Goal: Task Accomplishment & Management: Complete application form

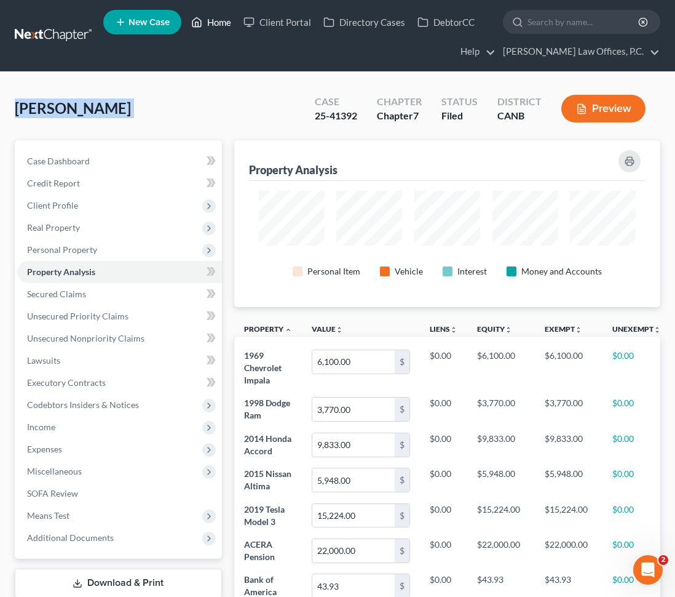
click at [220, 25] on link "Home" at bounding box center [211, 22] width 52 height 22
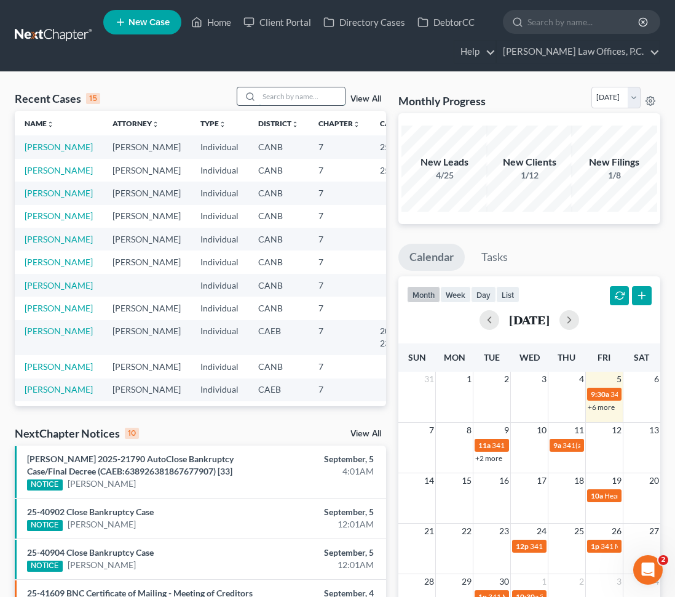
click at [269, 100] on input "search" at bounding box center [302, 96] width 86 height 18
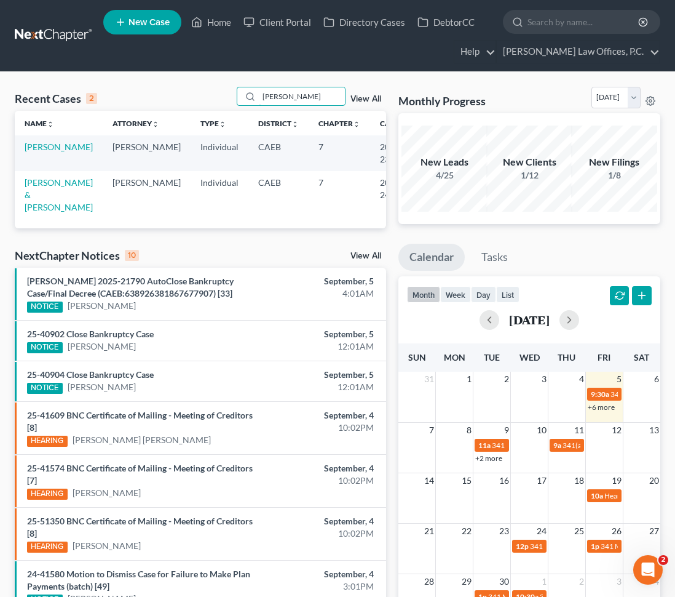
type input "[PERSON_NAME]"
click at [39, 154] on td "[PERSON_NAME]" at bounding box center [59, 152] width 88 height 35
click at [41, 152] on td "[PERSON_NAME]" at bounding box center [59, 152] width 88 height 35
click at [34, 145] on link "[PERSON_NAME]" at bounding box center [59, 146] width 68 height 10
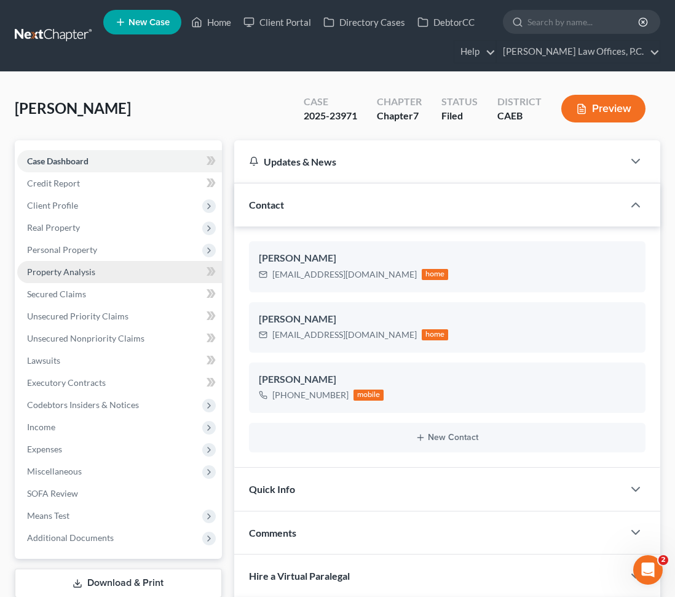
click at [106, 275] on link "Property Analysis" at bounding box center [119, 272] width 205 height 22
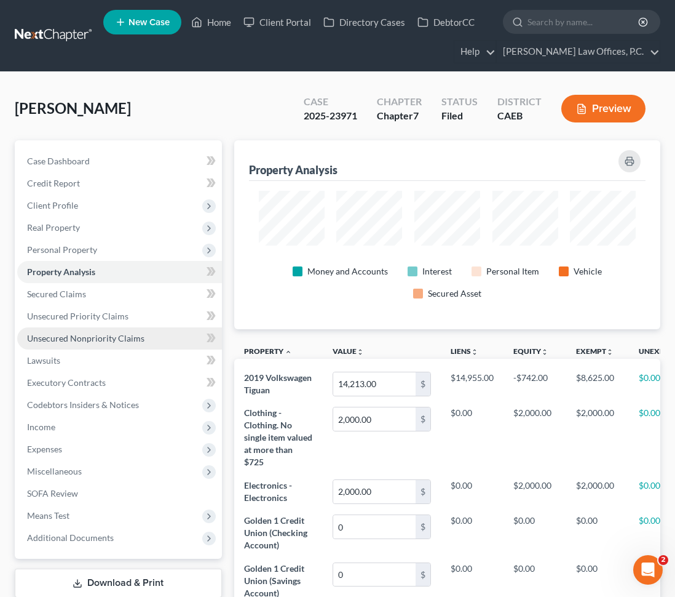
click at [99, 331] on link "Unsecured Nonpriority Claims" at bounding box center [119, 338] width 205 height 22
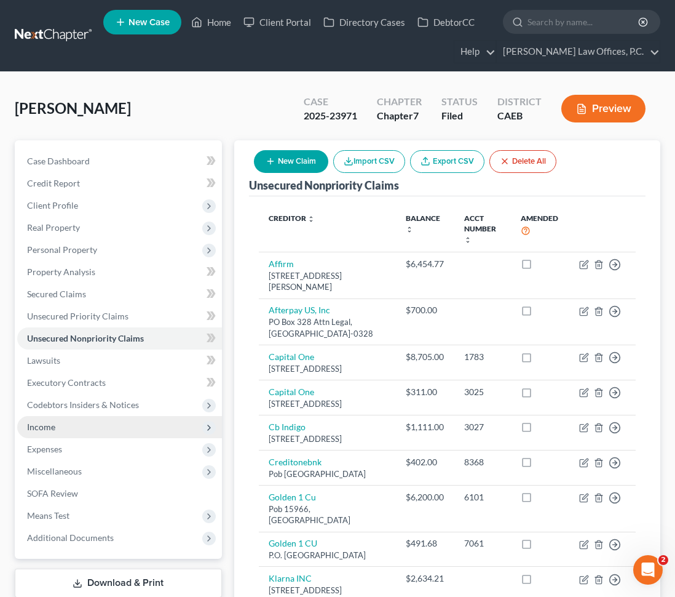
click at [70, 423] on span "Income" at bounding box center [119, 427] width 205 height 22
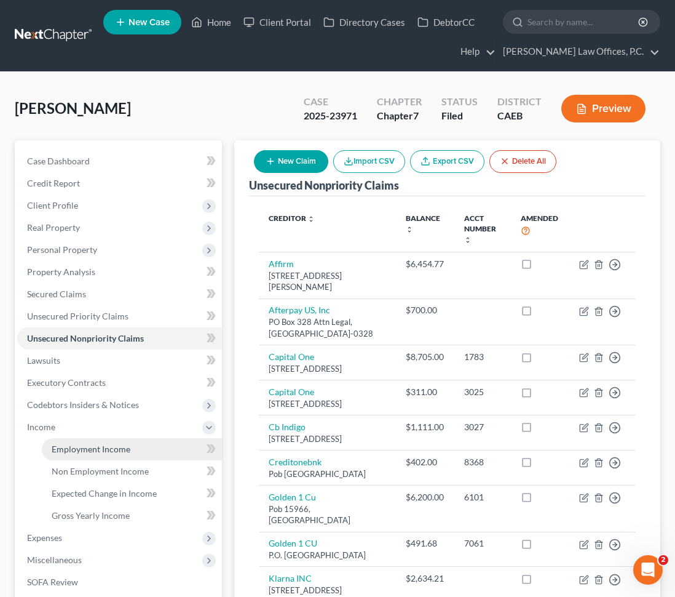
click at [86, 452] on span "Employment Income" at bounding box center [91, 449] width 79 height 10
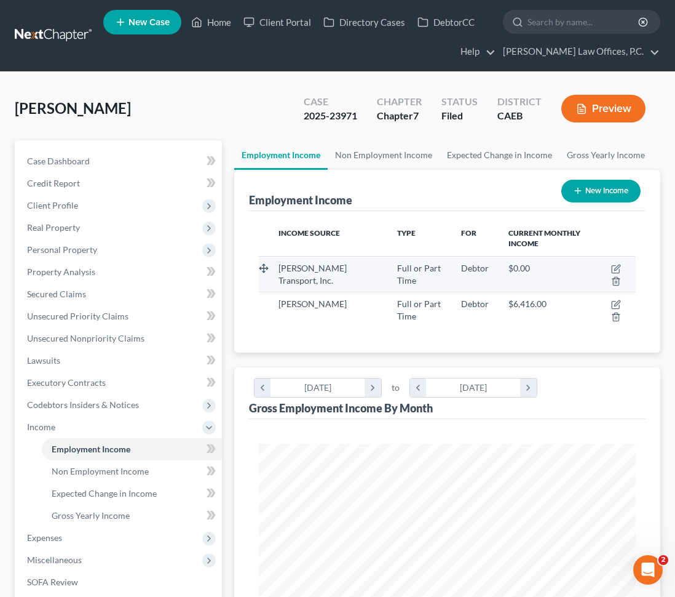
scroll to position [188, 402]
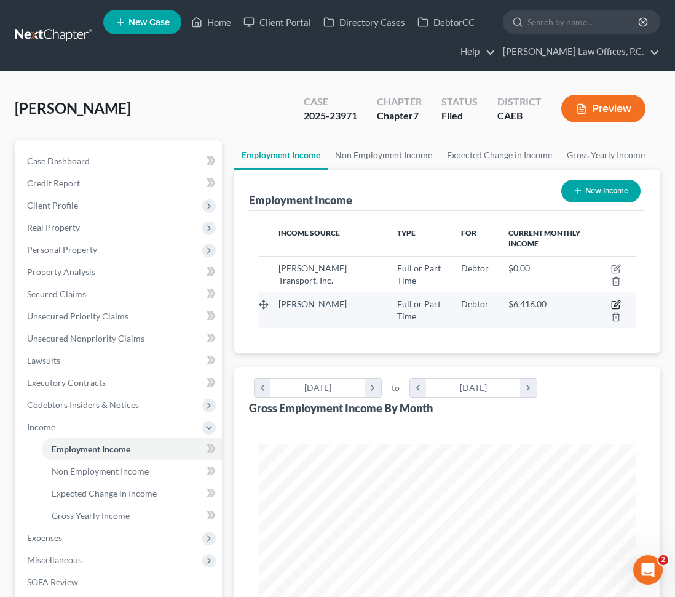
click at [616, 301] on icon "button" at bounding box center [616, 305] width 10 height 10
select select "0"
select select "4"
select select "0"
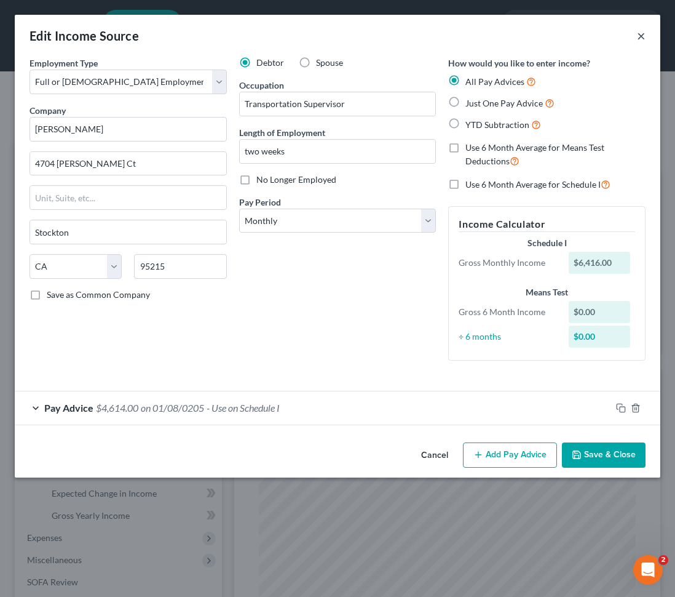
click at [643, 37] on button "×" at bounding box center [641, 35] width 9 height 15
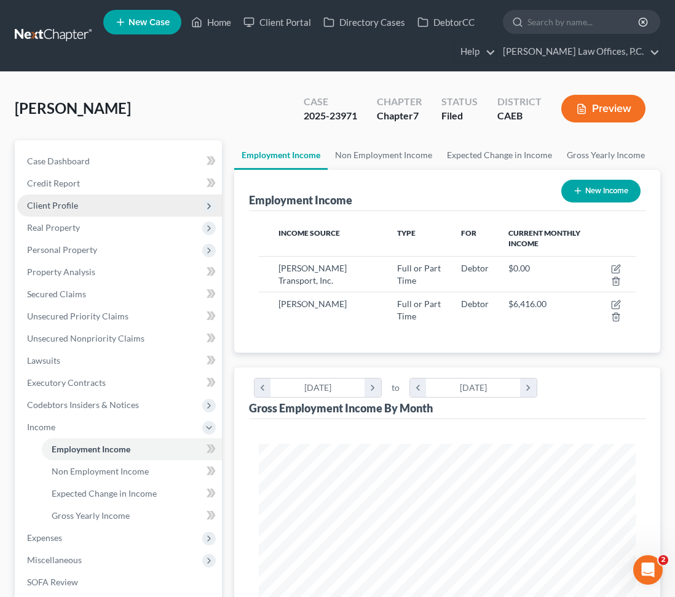
click at [141, 209] on span "Client Profile" at bounding box center [119, 205] width 205 height 22
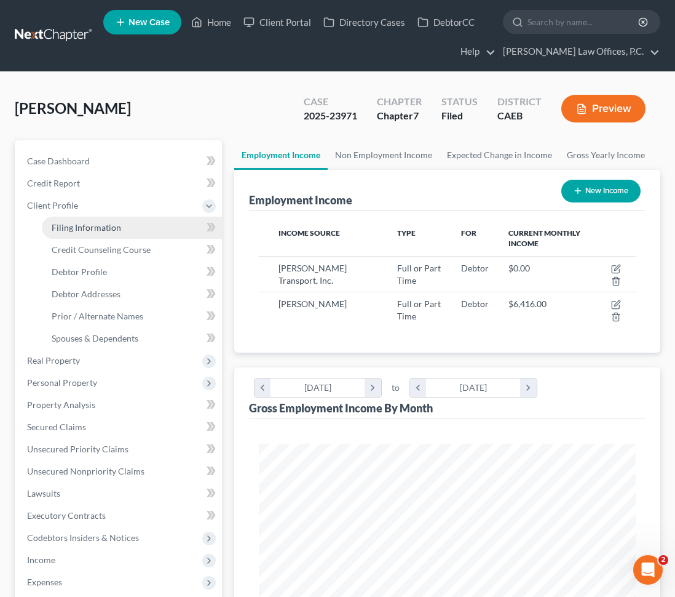
click at [124, 223] on link "Filing Information" at bounding box center [132, 228] width 180 height 22
select select "1"
select select "0"
select select "8"
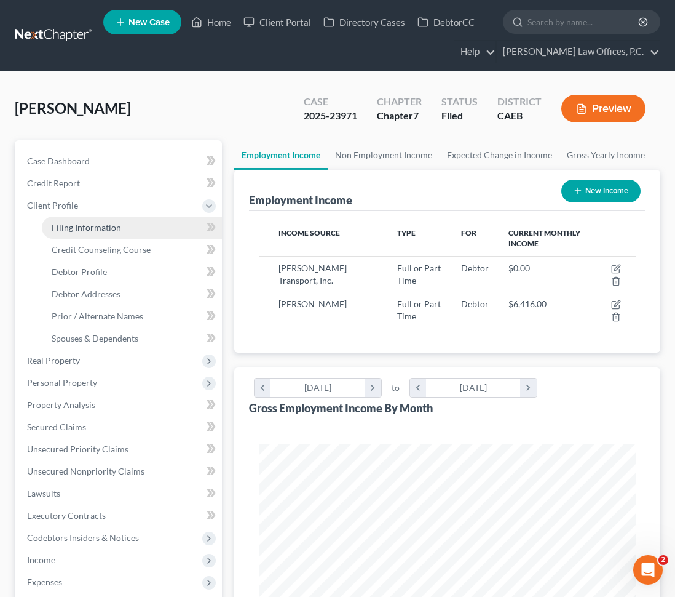
select select "1"
select select "4"
select select "0"
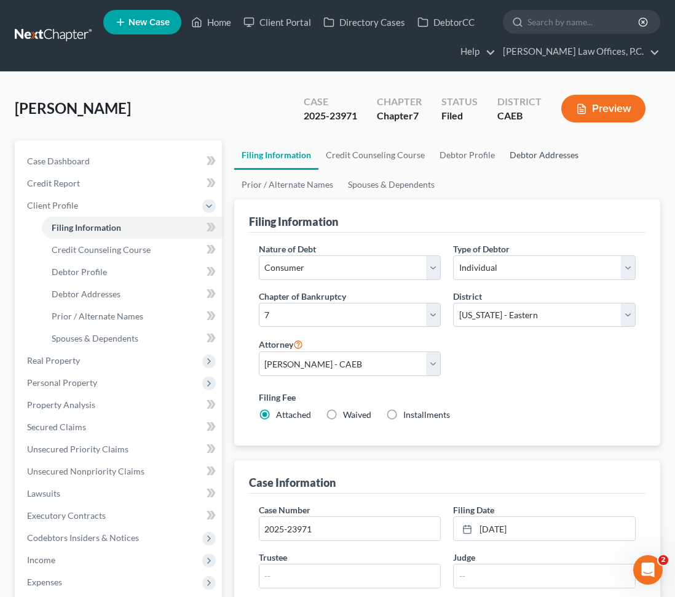
click at [522, 156] on link "Debtor Addresses" at bounding box center [545, 155] width 84 height 30
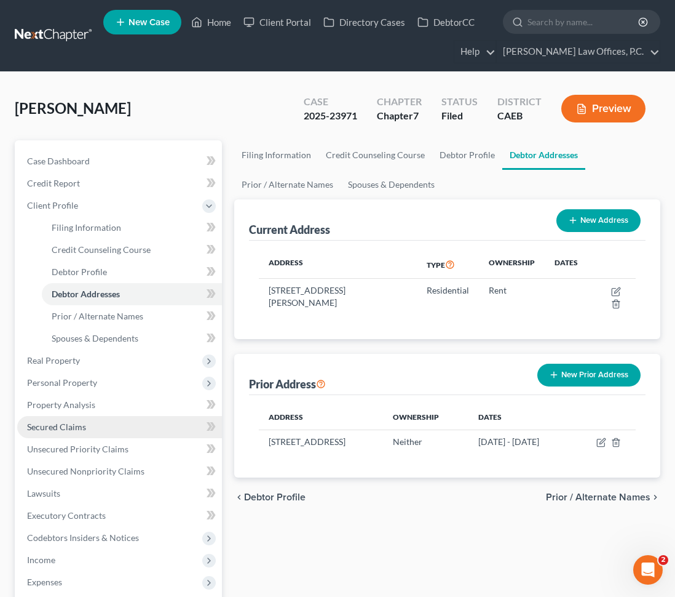
click at [74, 428] on span "Secured Claims" at bounding box center [56, 426] width 59 height 10
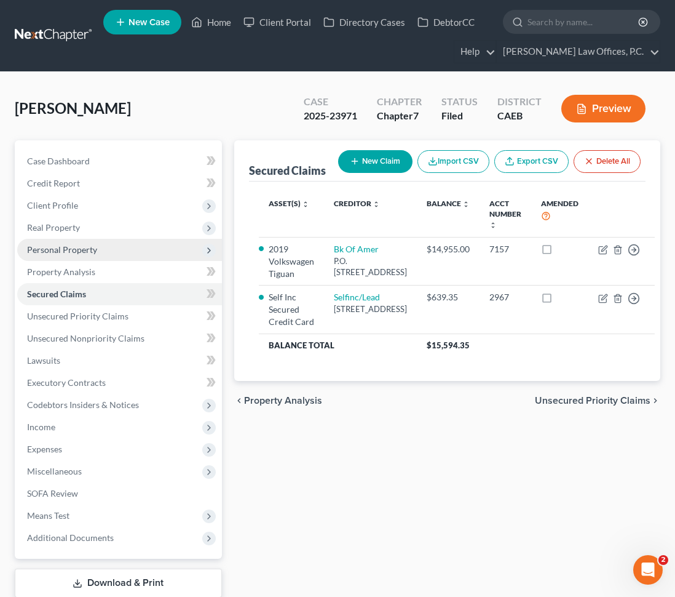
click at [110, 254] on span "Personal Property" at bounding box center [119, 250] width 205 height 22
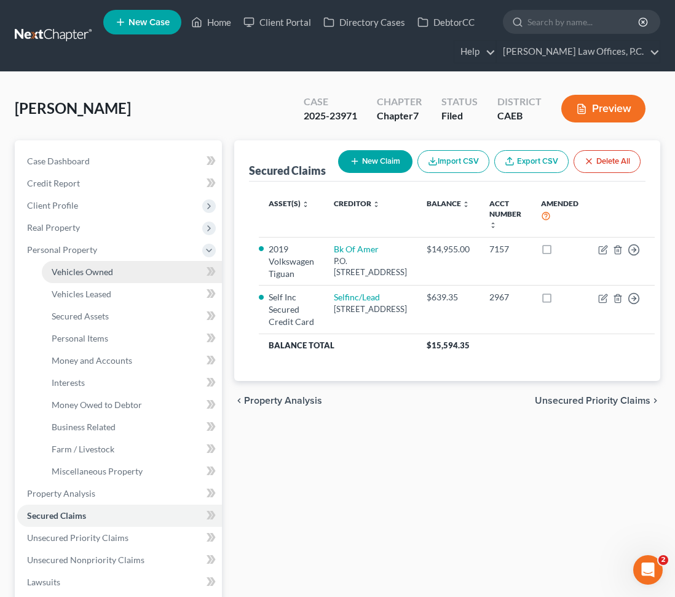
click at [113, 268] on link "Vehicles Owned" at bounding box center [132, 272] width 180 height 22
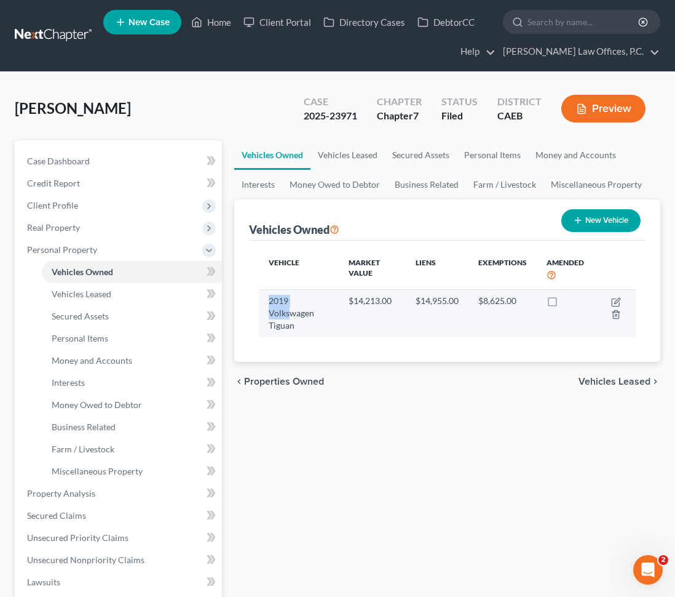
drag, startPoint x: 265, startPoint y: 300, endPoint x: 291, endPoint y: 310, distance: 27.6
click at [291, 310] on td "2019 Volkswagen Tiguan" at bounding box center [299, 313] width 80 height 48
click at [302, 322] on td "2019 Volkswagen Tiguan" at bounding box center [299, 313] width 80 height 48
drag, startPoint x: 292, startPoint y: 327, endPoint x: 266, endPoint y: 301, distance: 36.1
click at [266, 301] on td "2019 Volkswagen Tiguan" at bounding box center [299, 313] width 80 height 48
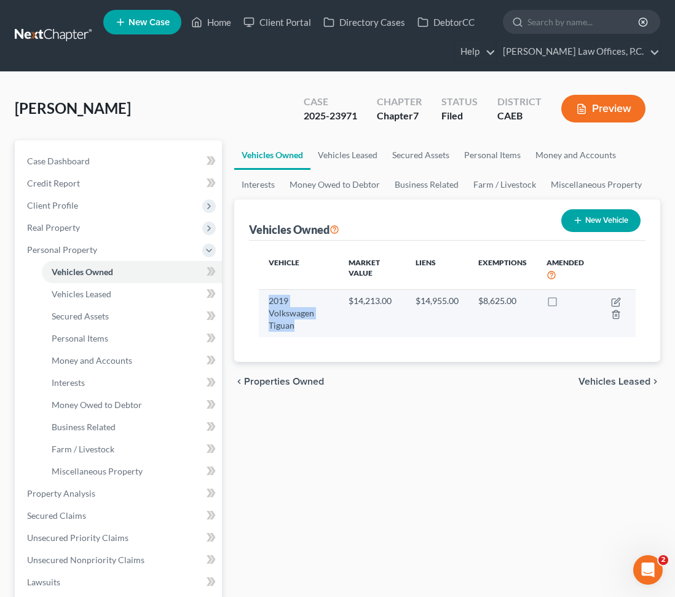
click at [266, 303] on td "2019 Volkswagen Tiguan" at bounding box center [299, 313] width 80 height 48
drag, startPoint x: 266, startPoint y: 303, endPoint x: 418, endPoint y: 308, distance: 151.4
click at [418, 308] on tr "2019 Volkswagen Tiguan $14,213.00 $14,955.00 $8,625.00" at bounding box center [447, 313] width 377 height 48
click at [439, 313] on td "$14,955.00" at bounding box center [437, 313] width 63 height 48
drag, startPoint x: 467, startPoint y: 301, endPoint x: 349, endPoint y: 299, distance: 117.5
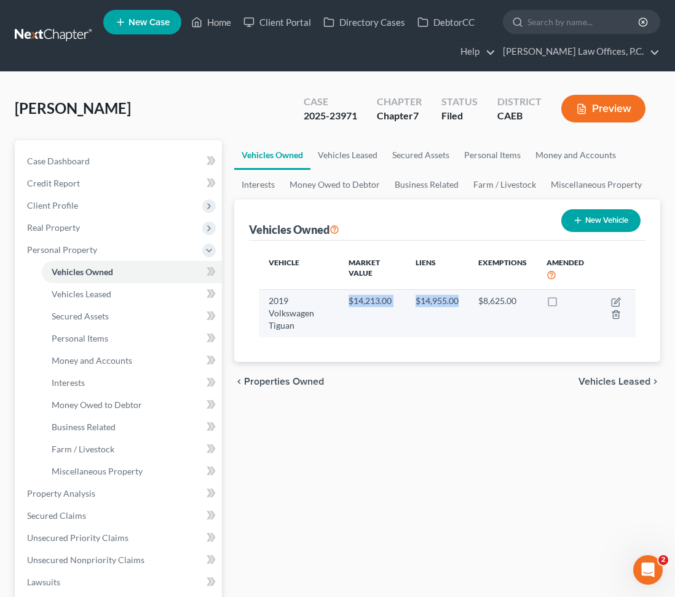
click at [349, 299] on tr "2019 Volkswagen Tiguan $14,213.00 $14,955.00 $8,625.00" at bounding box center [447, 313] width 377 height 48
drag, startPoint x: 297, startPoint y: 325, endPoint x: 268, endPoint y: 299, distance: 39.2
click at [268, 299] on td "2019 Volkswagen Tiguan" at bounding box center [299, 313] width 80 height 48
drag, startPoint x: 268, startPoint y: 299, endPoint x: 377, endPoint y: 328, distance: 113.2
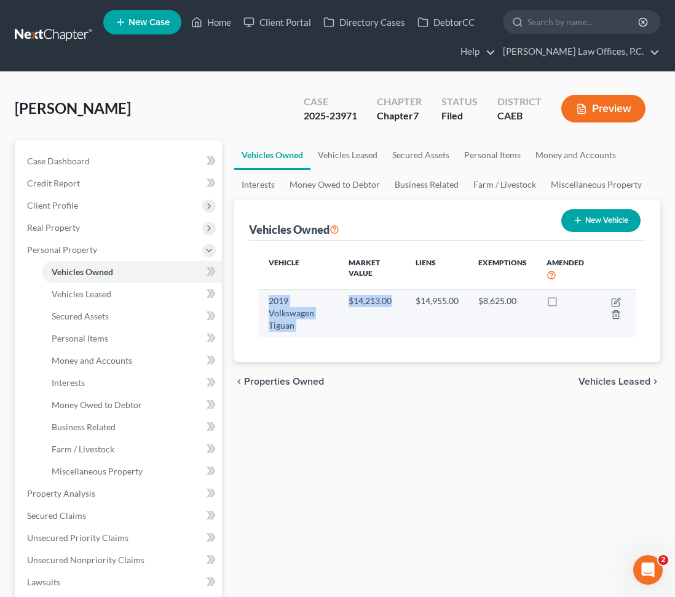
click at [377, 328] on tr "2019 Volkswagen Tiguan $14,213.00 $14,955.00 $8,625.00" at bounding box center [447, 313] width 377 height 48
click at [377, 327] on td "$14,213.00" at bounding box center [372, 313] width 67 height 48
drag, startPoint x: 268, startPoint y: 299, endPoint x: 288, endPoint y: 293, distance: 21.2
click at [288, 293] on td "2019 Volkswagen Tiguan" at bounding box center [299, 313] width 80 height 48
drag, startPoint x: 296, startPoint y: 325, endPoint x: 267, endPoint y: 295, distance: 41.8
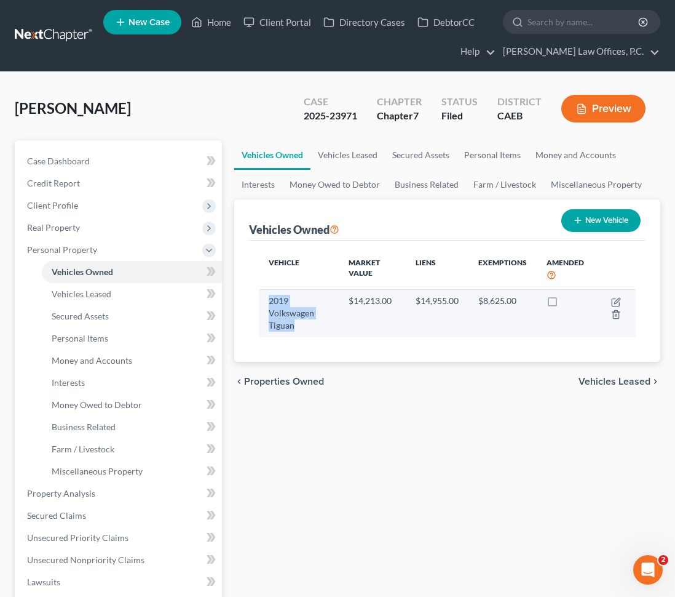
click at [267, 295] on td "2019 Volkswagen Tiguan" at bounding box center [299, 313] width 80 height 48
drag, startPoint x: 267, startPoint y: 295, endPoint x: 407, endPoint y: 325, distance: 142.9
click at [407, 325] on tr "2019 Volkswagen Tiguan $14,213.00 $14,955.00 $8,625.00" at bounding box center [447, 313] width 377 height 48
drag, startPoint x: 513, startPoint y: 300, endPoint x: 268, endPoint y: 298, distance: 244.8
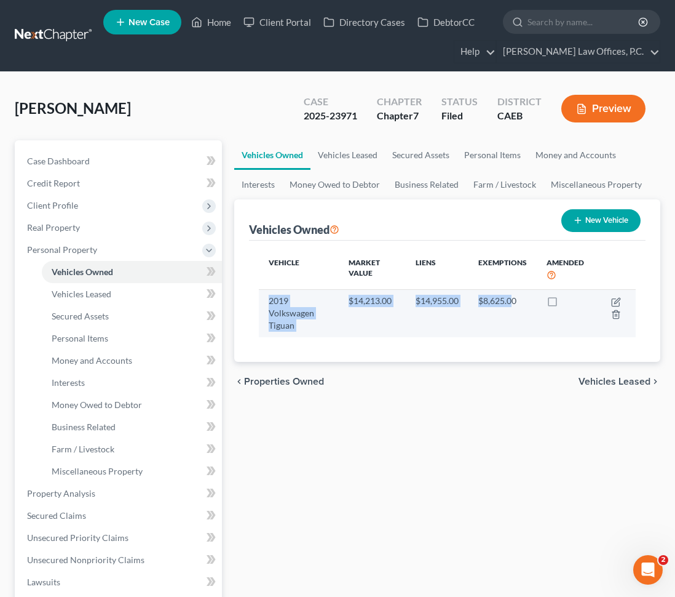
click at [268, 298] on tr "2019 Volkswagen Tiguan $14,213.00 $14,955.00 $8,625.00" at bounding box center [447, 313] width 377 height 48
click at [268, 298] on td "2019 Volkswagen Tiguan" at bounding box center [299, 313] width 80 height 48
drag, startPoint x: 268, startPoint y: 298, endPoint x: 509, endPoint y: 319, distance: 242.1
click at [509, 319] on tr "2019 Volkswagen Tiguan $14,213.00 $14,955.00 $8,625.00" at bounding box center [447, 313] width 377 height 48
click at [474, 320] on td "$8,625.00" at bounding box center [503, 313] width 68 height 48
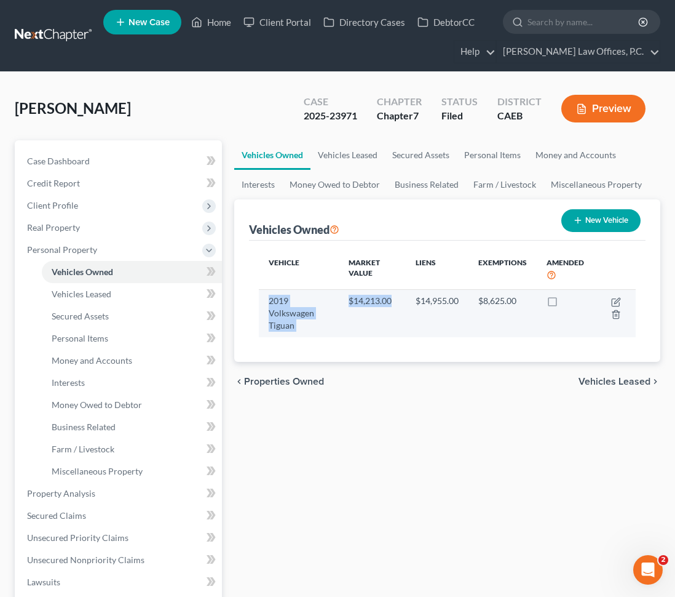
drag, startPoint x: 265, startPoint y: 301, endPoint x: 375, endPoint y: 332, distance: 113.7
click at [375, 332] on tr "2019 Volkswagen Tiguan $14,213.00 $14,955.00 $8,625.00" at bounding box center [447, 313] width 377 height 48
click at [490, 316] on td "$8,625.00" at bounding box center [503, 313] width 68 height 48
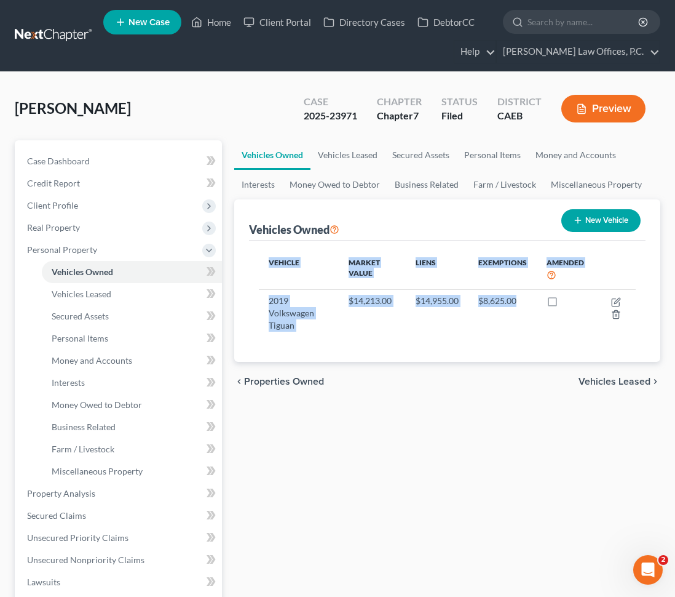
drag, startPoint x: 520, startPoint y: 300, endPoint x: 249, endPoint y: 300, distance: 270.7
click at [249, 299] on div "Vehicle Market Value Liens Exemptions Amended 2019 Volkswagen Tiguan $14,213.00…" at bounding box center [447, 301] width 397 height 121
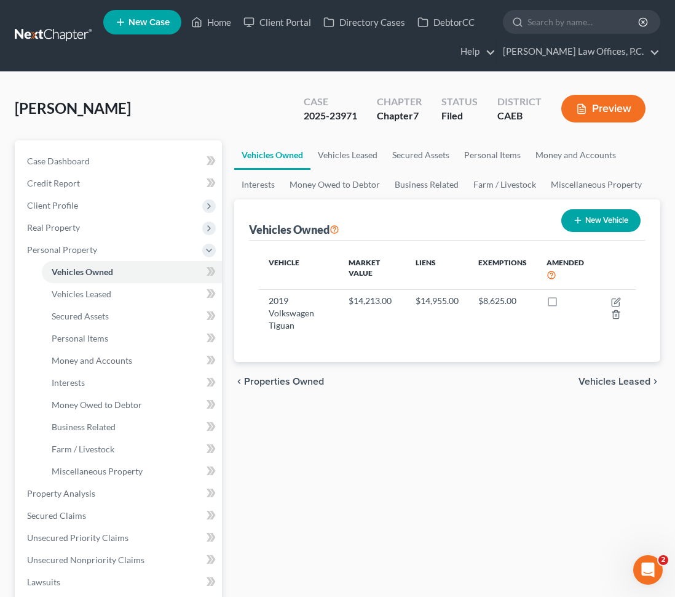
click at [287, 273] on th "Vehicle" at bounding box center [299, 269] width 80 height 39
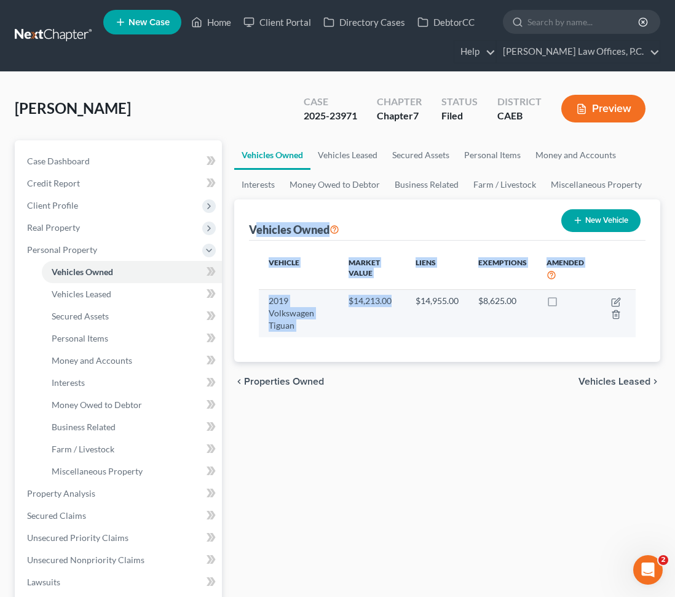
drag, startPoint x: 255, startPoint y: 223, endPoint x: 348, endPoint y: 328, distance: 140.7
click at [348, 328] on div "Vehicles Owned New Vehicle Vehicle Market Value Liens Exemptions Amended 2019 V…" at bounding box center [447, 280] width 426 height 162
click at [348, 328] on td "$14,213.00" at bounding box center [372, 313] width 67 height 48
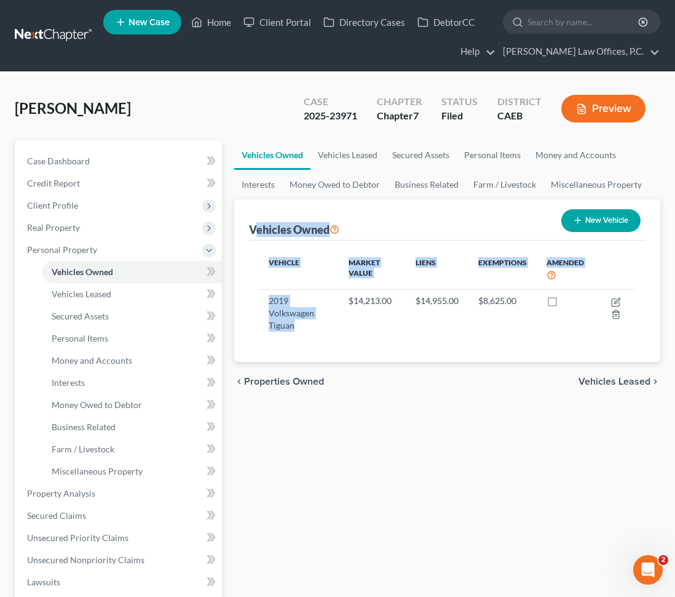
drag, startPoint x: 322, startPoint y: 328, endPoint x: 253, endPoint y: 227, distance: 122.2
click at [253, 227] on div "Vehicles Owned New Vehicle Vehicle Market Value Liens Exemptions Amended 2019 V…" at bounding box center [447, 280] width 426 height 162
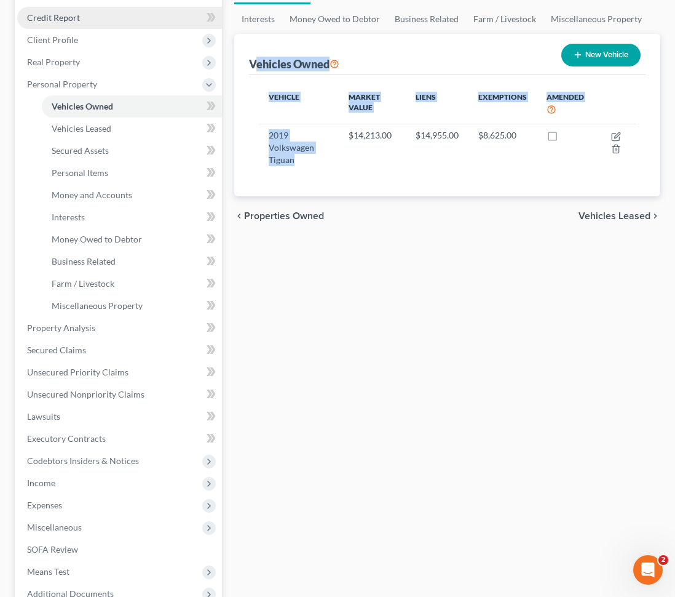
scroll to position [256, 0]
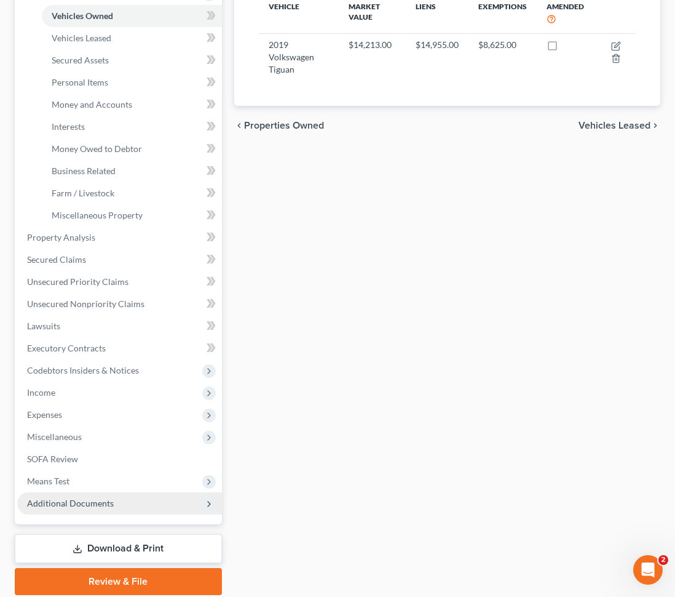
click at [107, 508] on span "Additional Documents" at bounding box center [119, 503] width 205 height 22
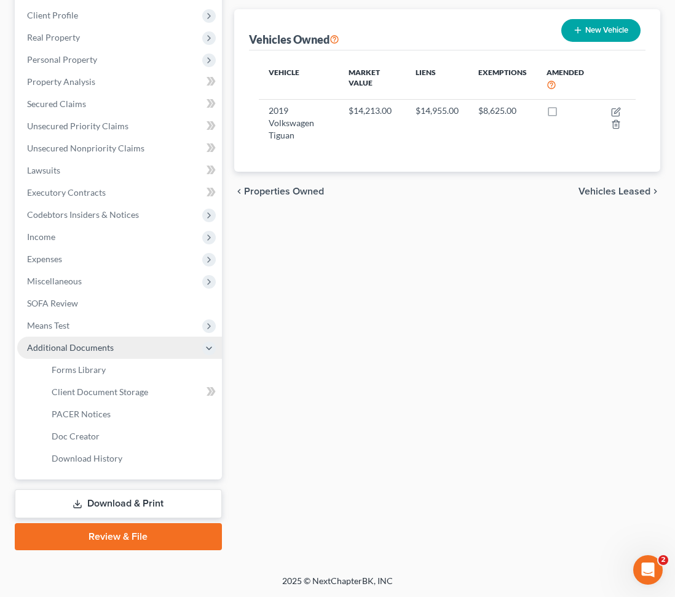
scroll to position [189, 0]
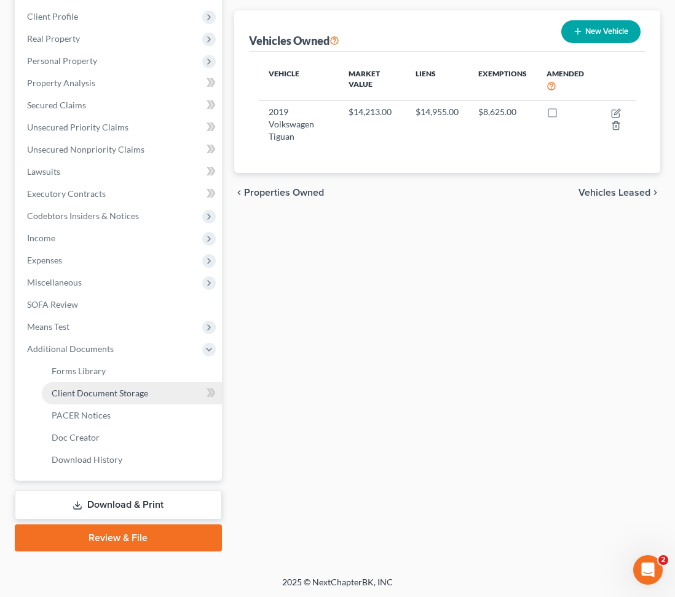
click at [132, 391] on span "Client Document Storage" at bounding box center [100, 393] width 97 height 10
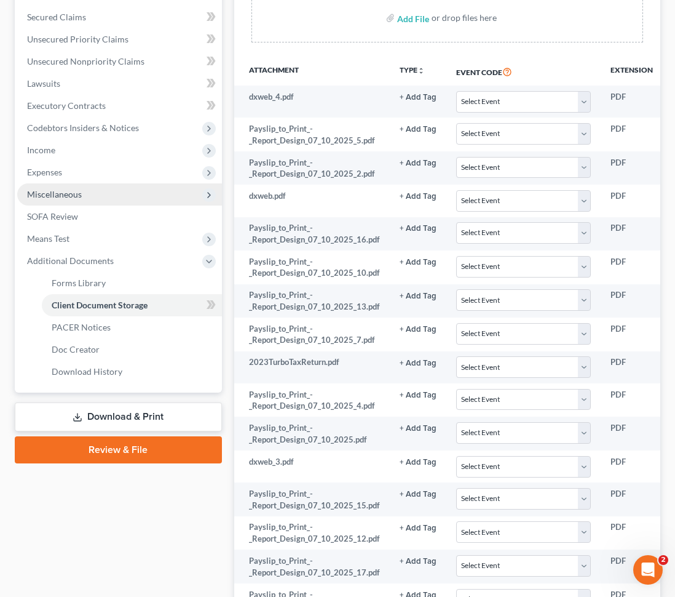
scroll to position [466, 0]
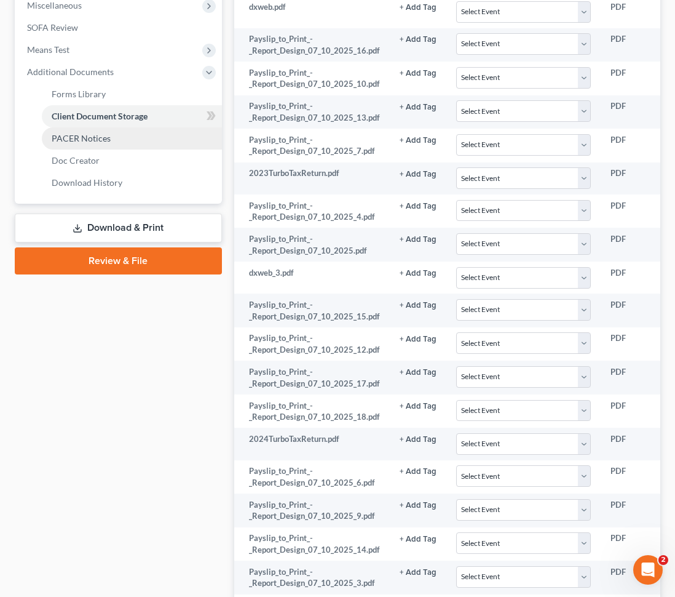
click at [115, 131] on link "PACER Notices" at bounding box center [132, 138] width 180 height 22
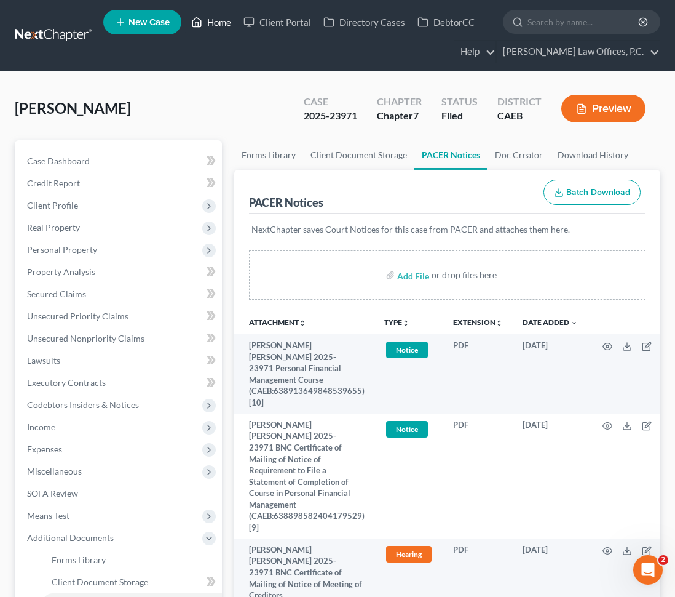
click at [221, 15] on link "Home" at bounding box center [211, 22] width 52 height 22
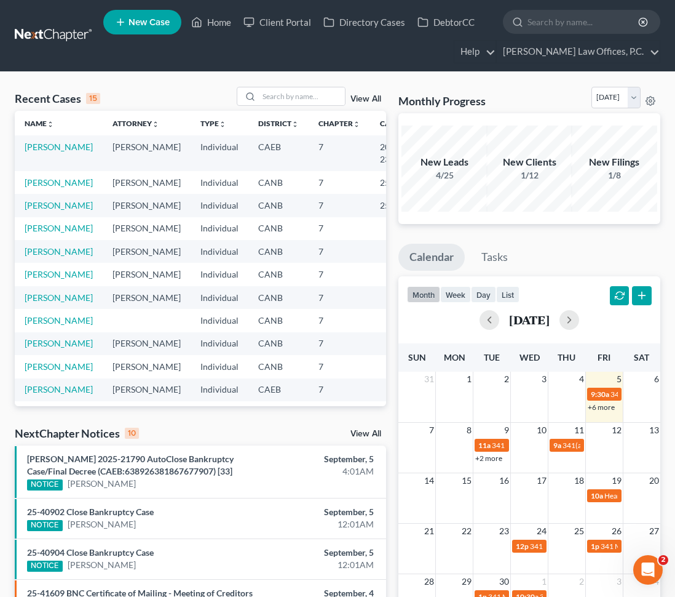
click at [43, 188] on td "[PERSON_NAME]" at bounding box center [59, 182] width 88 height 23
click at [43, 182] on link "[PERSON_NAME]" at bounding box center [59, 182] width 68 height 10
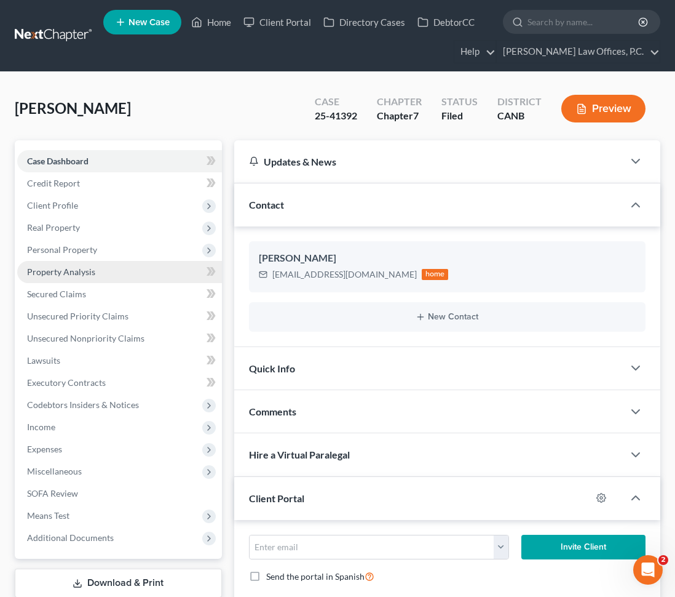
click at [129, 273] on link "Property Analysis" at bounding box center [119, 272] width 205 height 22
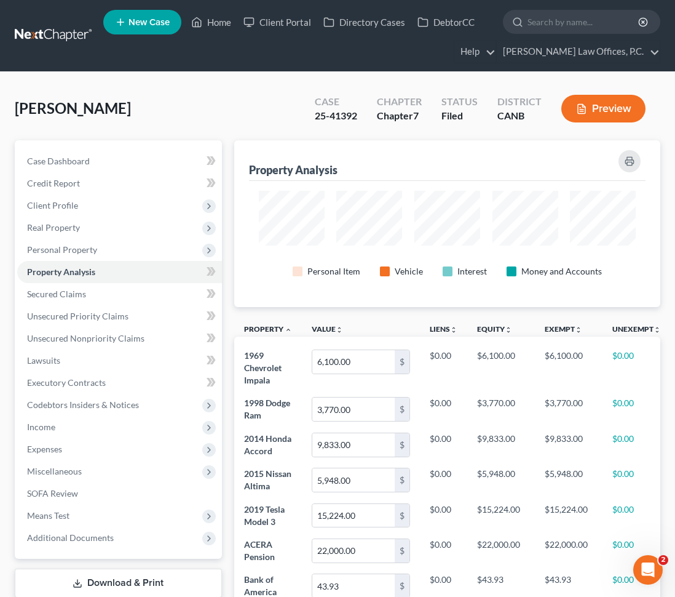
scroll to position [167, 426]
click at [116, 207] on span "Client Profile" at bounding box center [119, 205] width 205 height 22
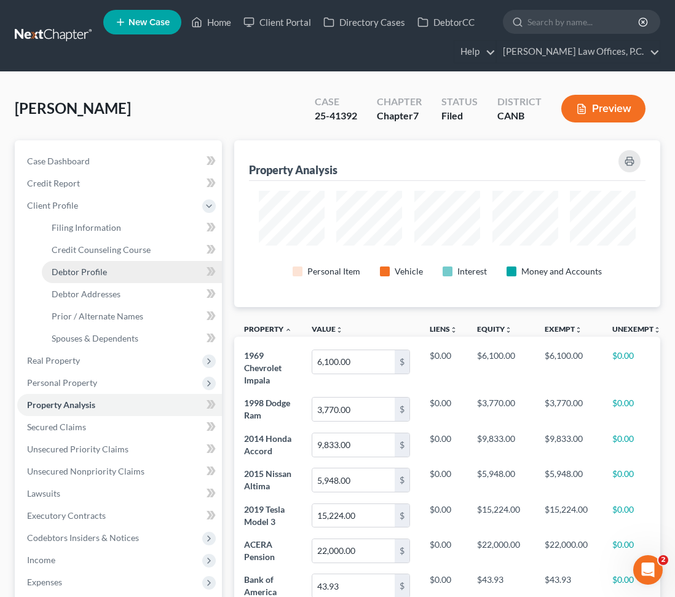
click at [99, 274] on span "Debtor Profile" at bounding box center [79, 271] width 55 height 10
select select "1"
select select "4"
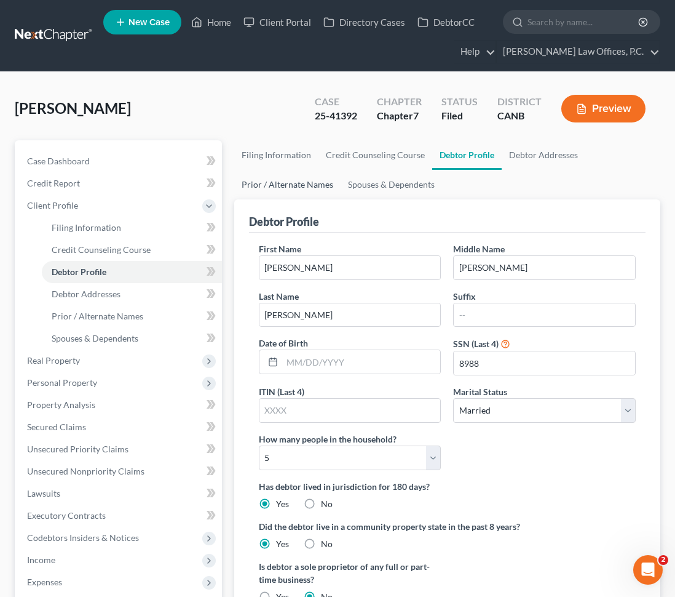
click at [267, 190] on link "Prior / Alternate Names" at bounding box center [287, 185] width 106 height 30
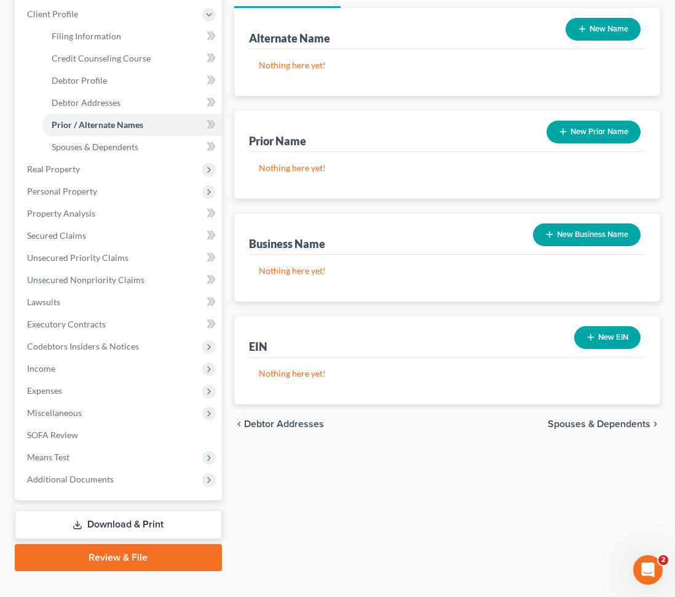
scroll to position [201, 0]
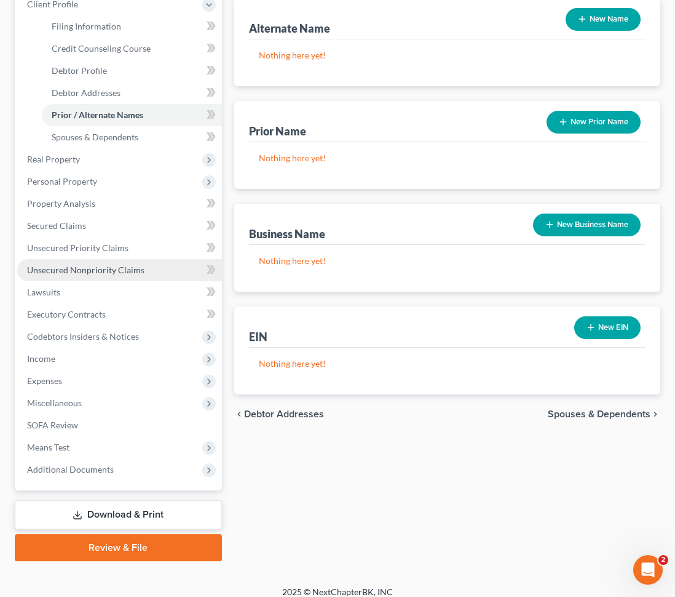
click at [110, 265] on span "Unsecured Nonpriority Claims" at bounding box center [85, 270] width 117 height 10
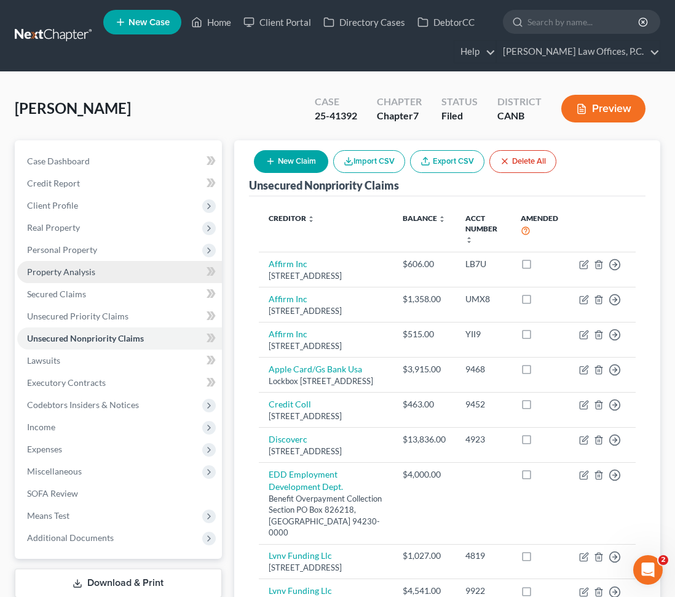
click at [103, 268] on link "Property Analysis" at bounding box center [119, 272] width 205 height 22
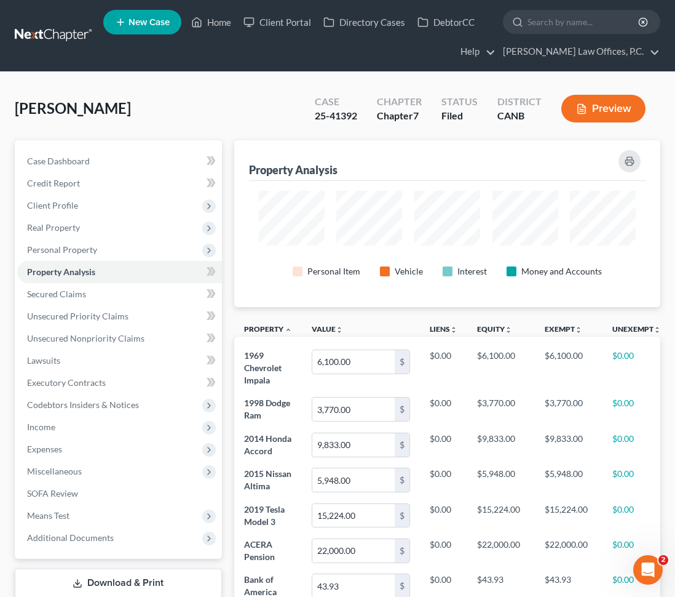
scroll to position [167, 426]
click at [176, 199] on span "Client Profile" at bounding box center [119, 205] width 205 height 22
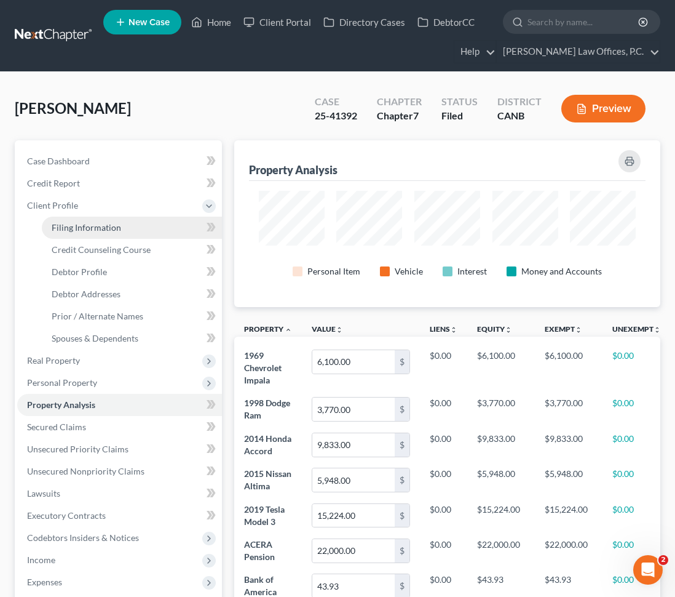
click at [167, 230] on link "Filing Information" at bounding box center [132, 228] width 180 height 22
select select "1"
select select "0"
select select "9"
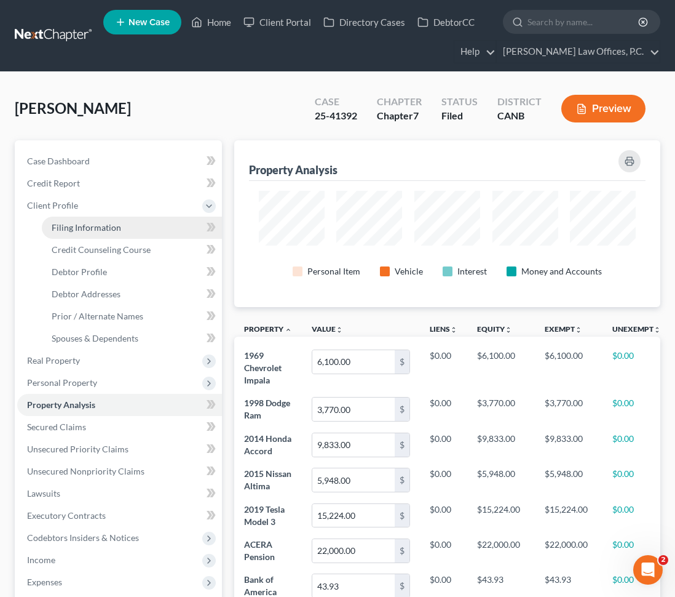
select select "0"
select select "4"
select select "0"
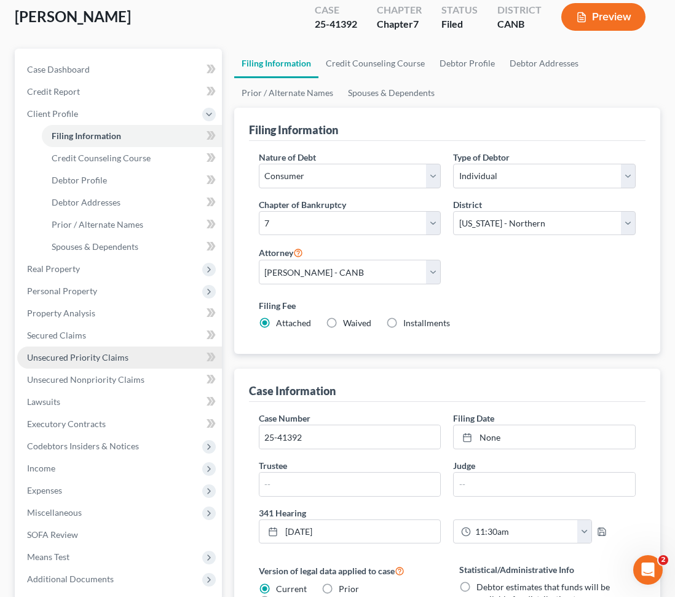
scroll to position [90, 0]
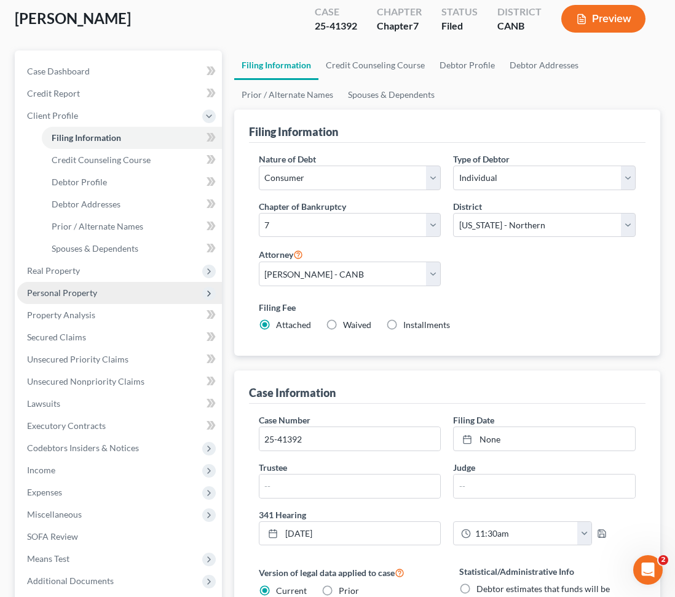
click at [141, 286] on span "Personal Property" at bounding box center [119, 293] width 205 height 22
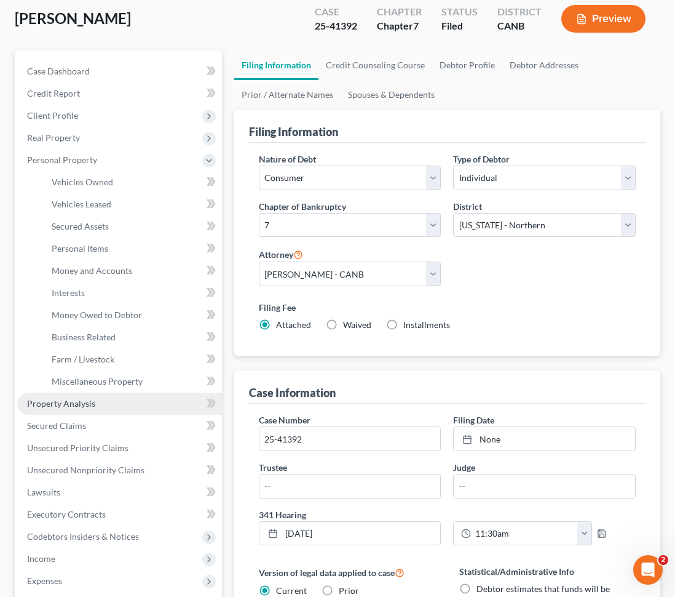
click at [151, 399] on link "Property Analysis" at bounding box center [119, 403] width 205 height 22
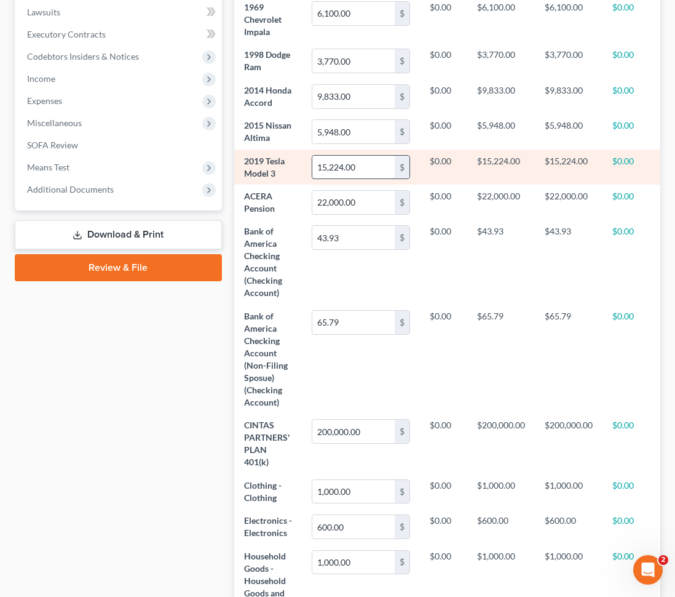
scroll to position [196, 0]
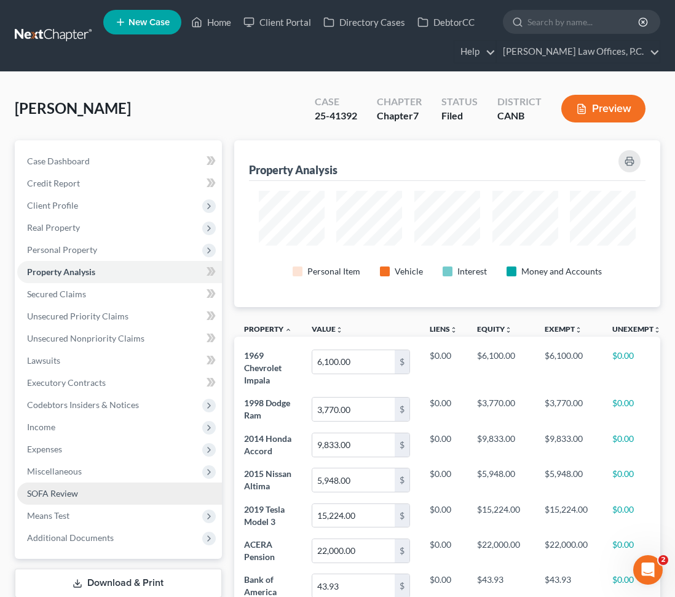
click at [109, 492] on link "SOFA Review" at bounding box center [119, 493] width 205 height 22
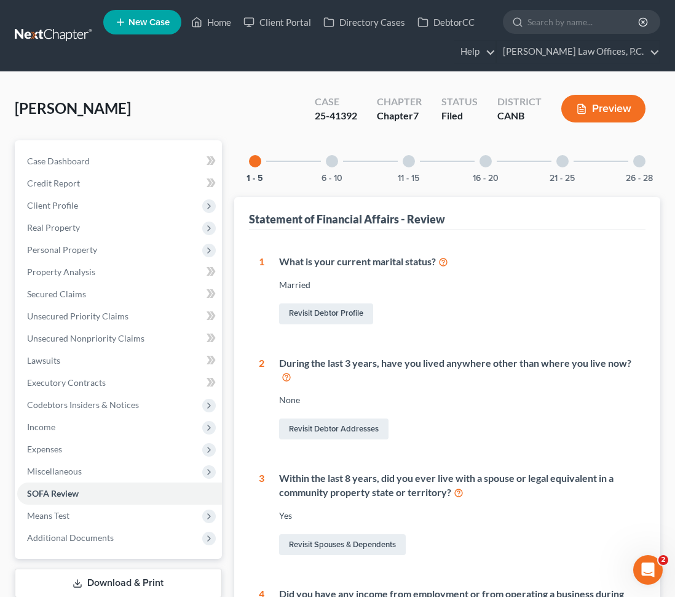
click at [414, 162] on div at bounding box center [409, 161] width 12 height 12
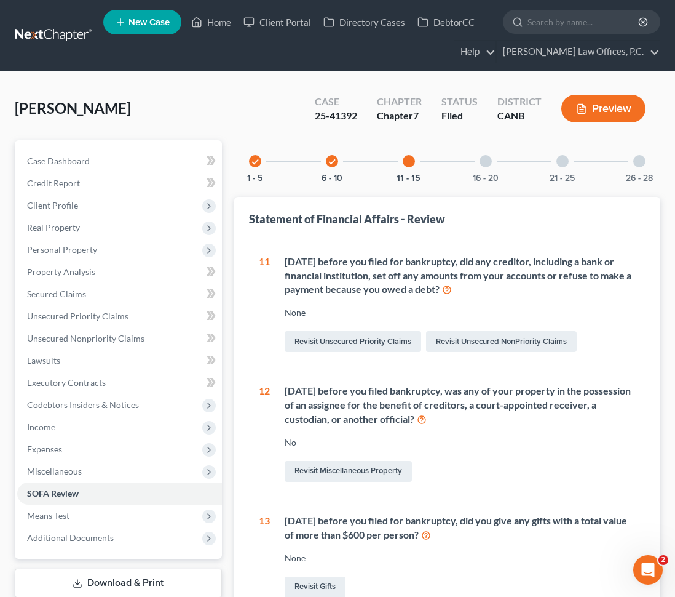
click at [479, 162] on div "16 - 20" at bounding box center [486, 161] width 42 height 42
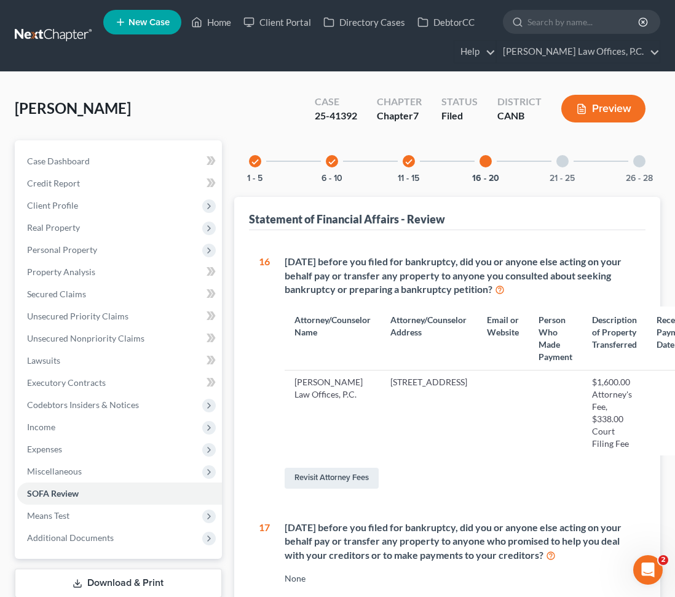
click at [319, 114] on div "25-41392" at bounding box center [336, 116] width 42 height 14
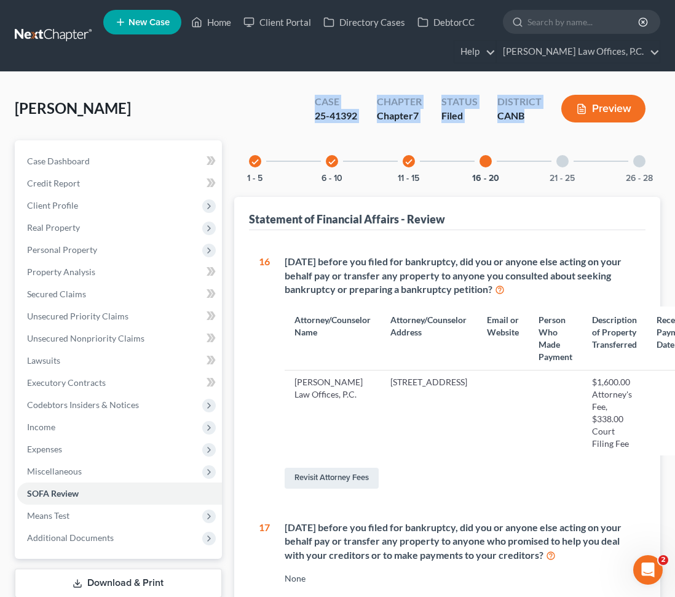
drag, startPoint x: 524, startPoint y: 116, endPoint x: 308, endPoint y: 95, distance: 217.5
click at [308, 95] on div "Case 25-41392 Chapter Chapter 7 Status Filed District CANB Preview" at bounding box center [483, 110] width 356 height 36
click at [416, 114] on div "Chapter 7" at bounding box center [399, 116] width 45 height 14
drag, startPoint x: 527, startPoint y: 114, endPoint x: 416, endPoint y: 79, distance: 116.7
click at [416, 79] on div "[PERSON_NAME] Upgraded Case 25-41392 Chapter Chapter 7 Status Filed District CA…" at bounding box center [337, 587] width 675 height 1031
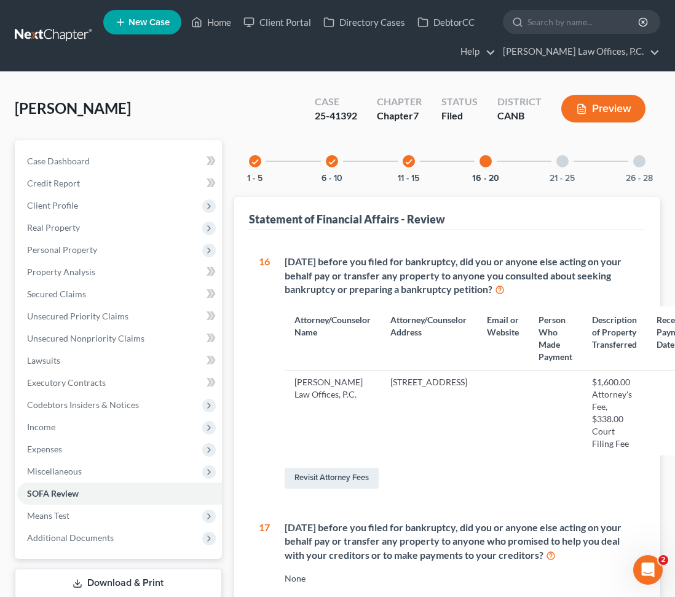
click at [419, 82] on div "[PERSON_NAME] Upgraded Case 25-41392 Chapter Chapter 7 Status Filed District CA…" at bounding box center [337, 587] width 675 height 1031
click at [104, 537] on span "Additional Documents" at bounding box center [70, 537] width 87 height 10
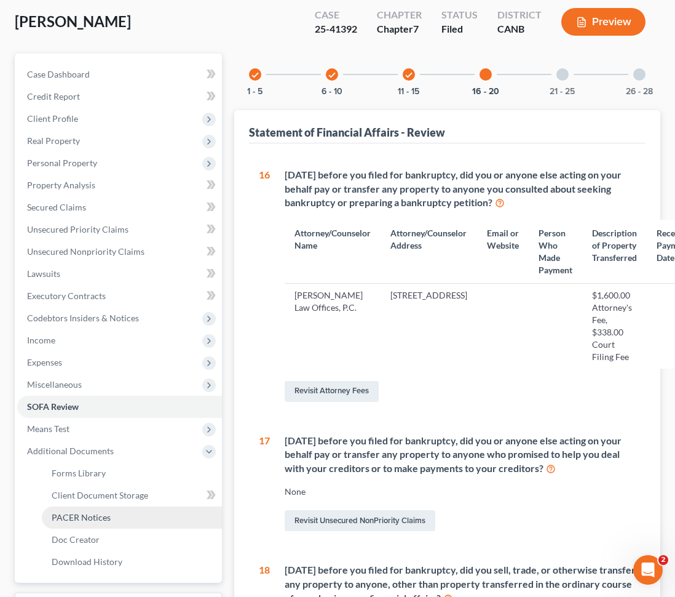
click at [142, 512] on link "PACER Notices" at bounding box center [132, 517] width 180 height 22
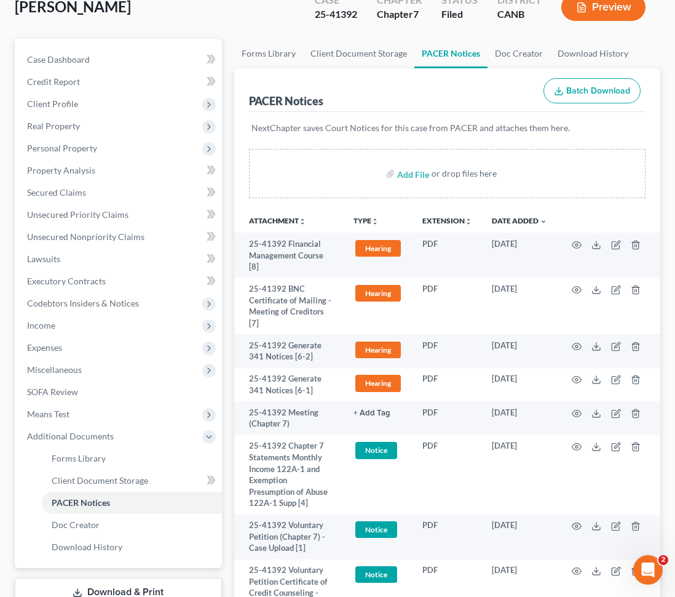
scroll to position [94, 0]
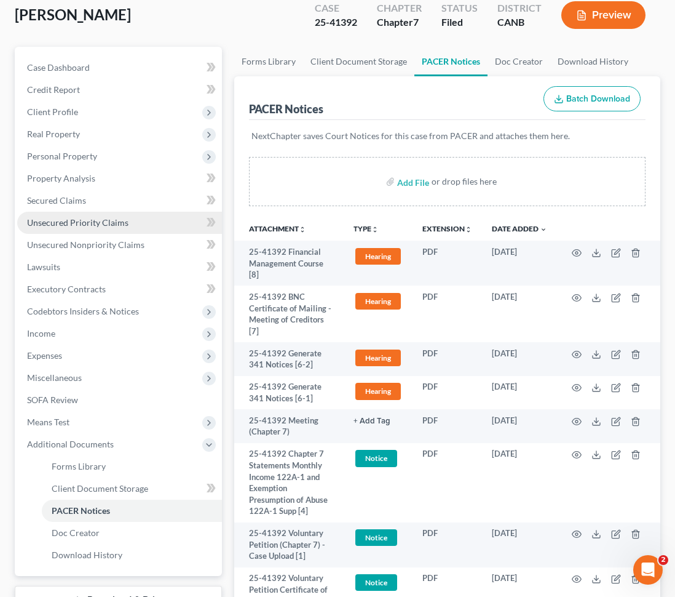
click at [117, 228] on link "Unsecured Priority Claims" at bounding box center [119, 223] width 205 height 22
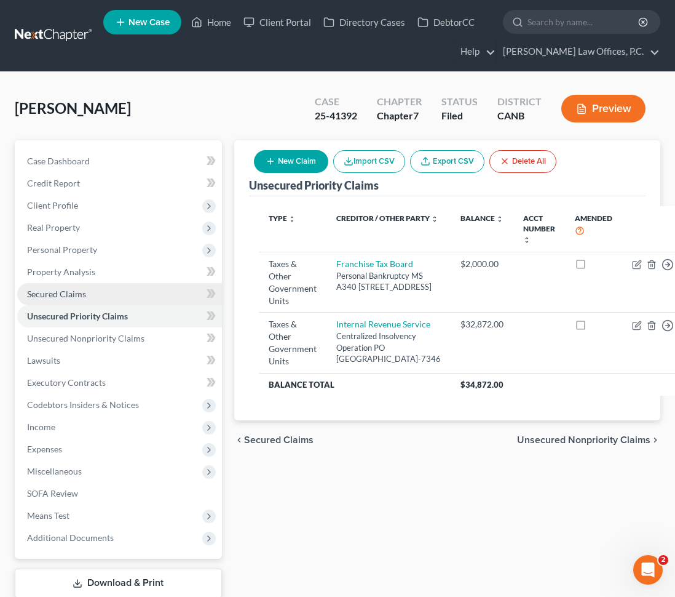
click at [107, 294] on link "Secured Claims" at bounding box center [119, 294] width 205 height 22
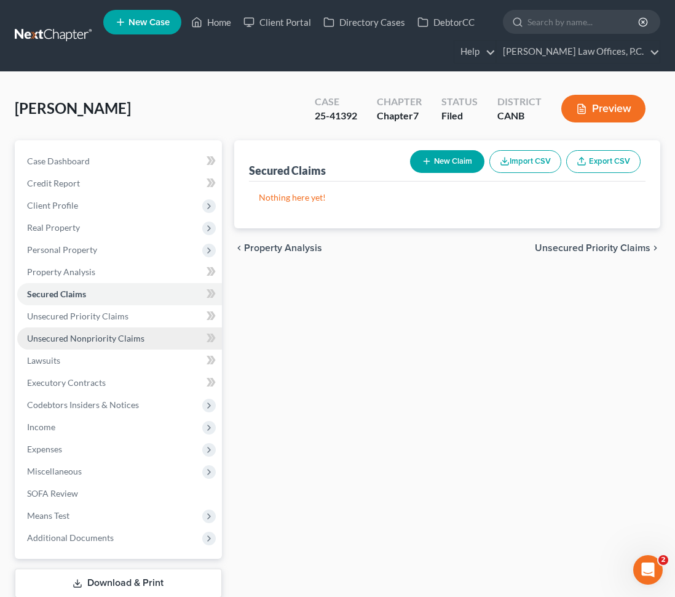
click at [115, 334] on span "Unsecured Nonpriority Claims" at bounding box center [85, 338] width 117 height 10
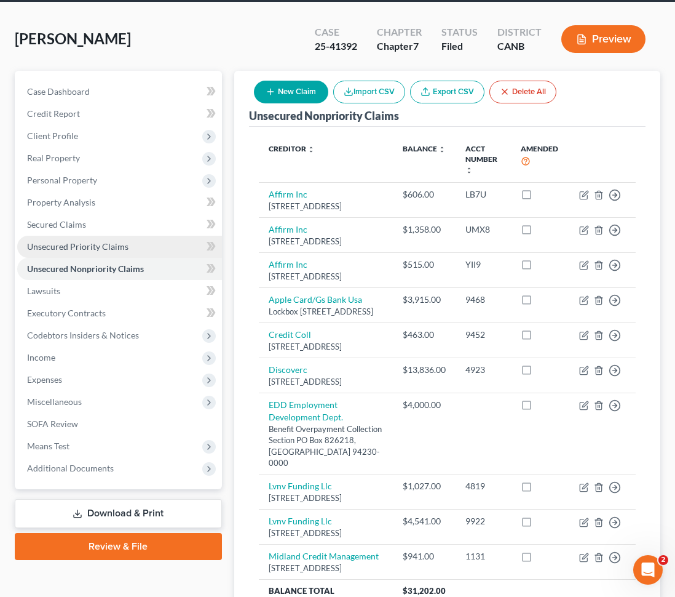
click at [108, 245] on span "Unsecured Priority Claims" at bounding box center [77, 246] width 101 height 10
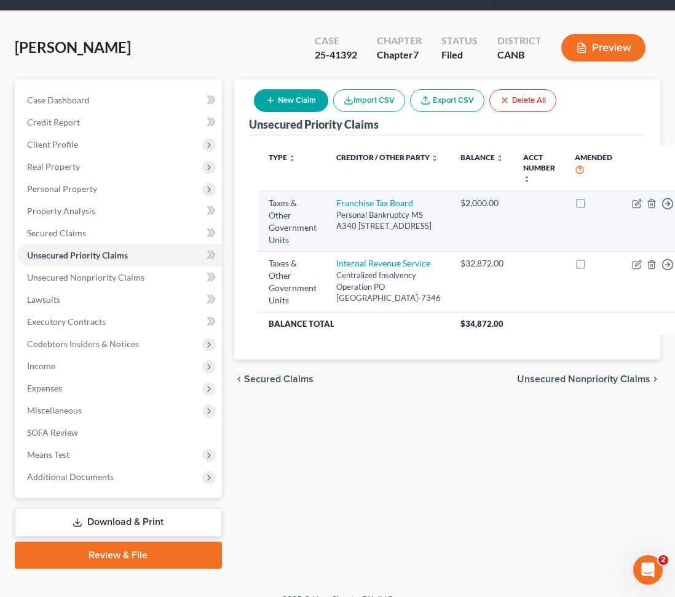
scroll to position [78, 0]
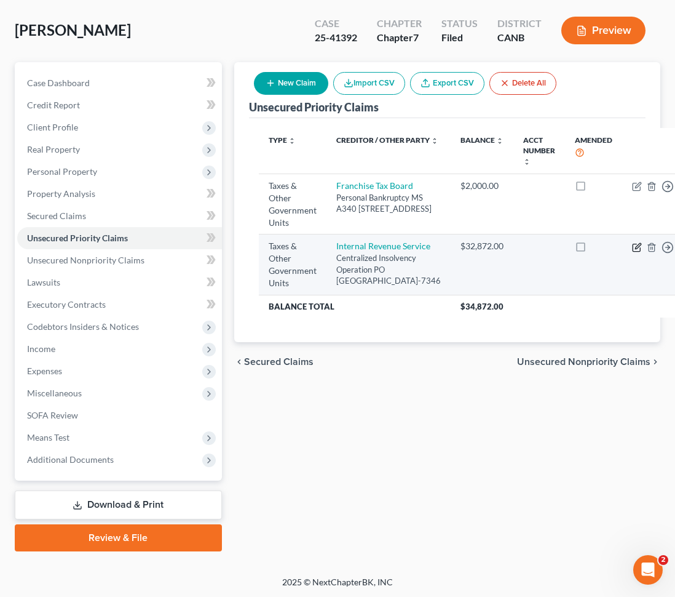
click at [632, 252] on icon "button" at bounding box center [637, 247] width 10 height 10
select select "0"
select select "39"
select select "4"
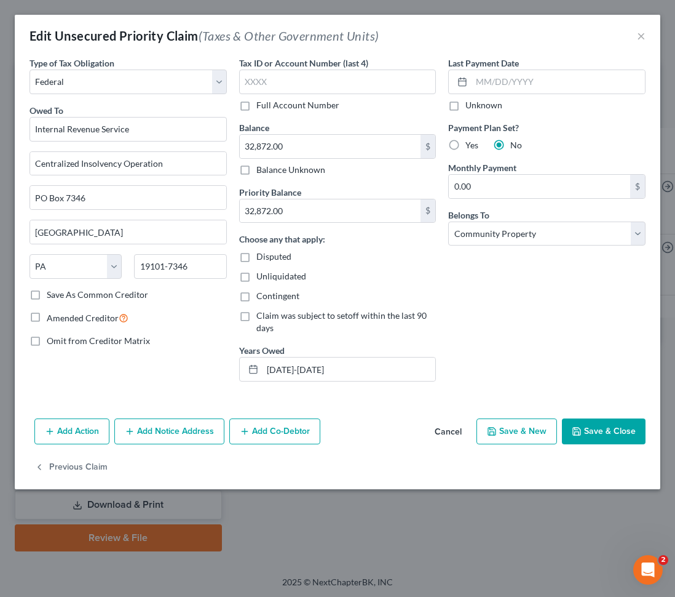
click at [647, 36] on div "Edit Unsecured Priority Claim (Taxes & Other Government Units) ×" at bounding box center [338, 36] width 646 height 42
click at [642, 35] on button "×" at bounding box center [641, 35] width 9 height 15
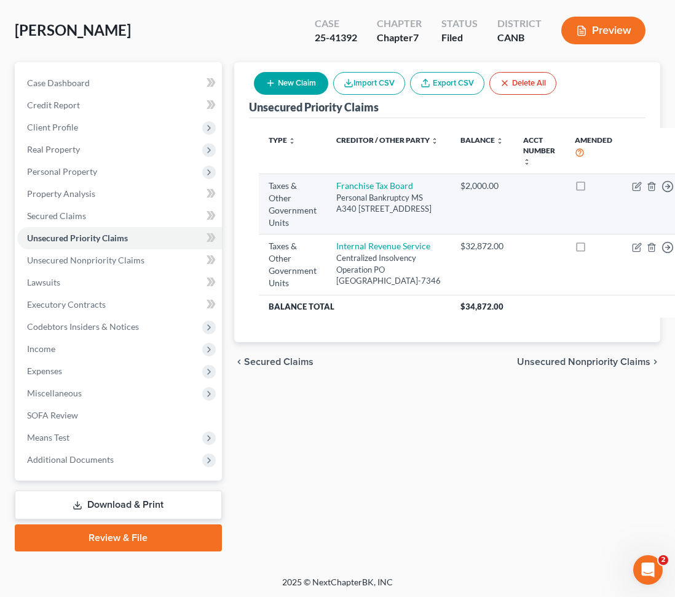
scroll to position [0, 0]
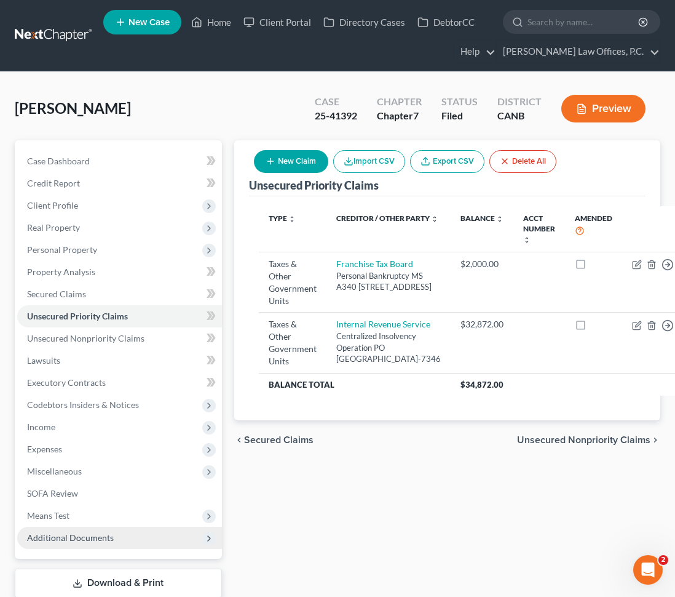
click at [94, 534] on span "Additional Documents" at bounding box center [70, 537] width 87 height 10
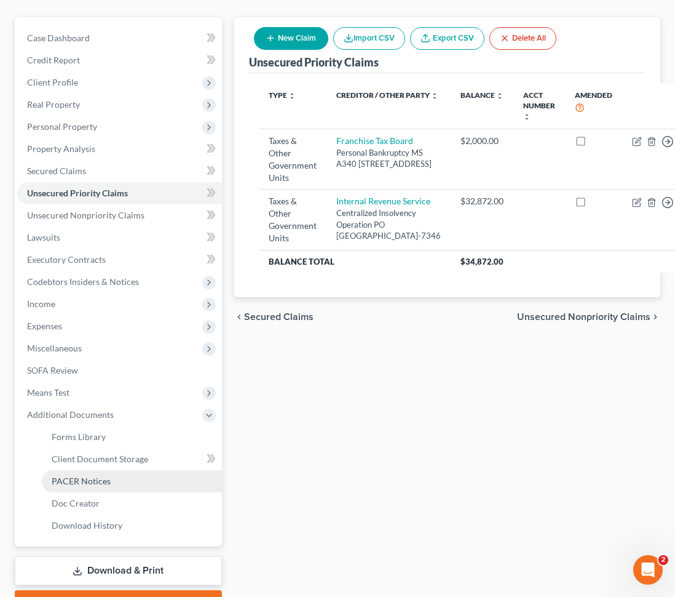
click at [105, 487] on link "PACER Notices" at bounding box center [132, 481] width 180 height 22
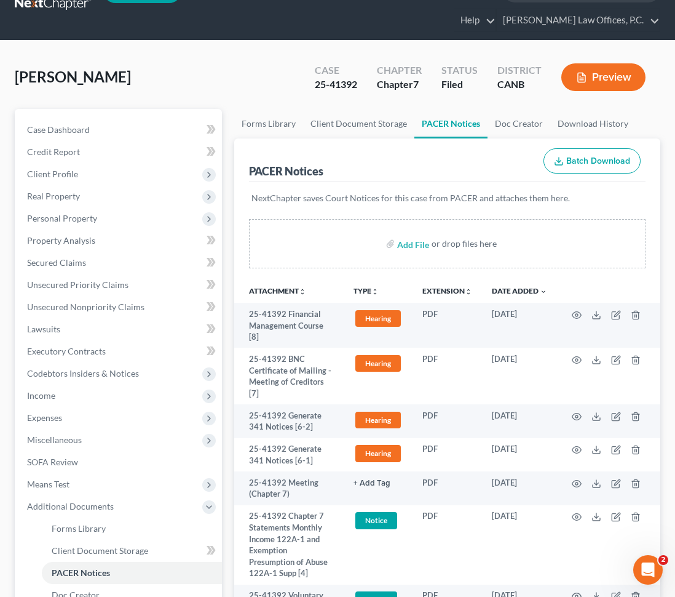
scroll to position [34, 0]
